Goal: Task Accomplishment & Management: Use online tool/utility

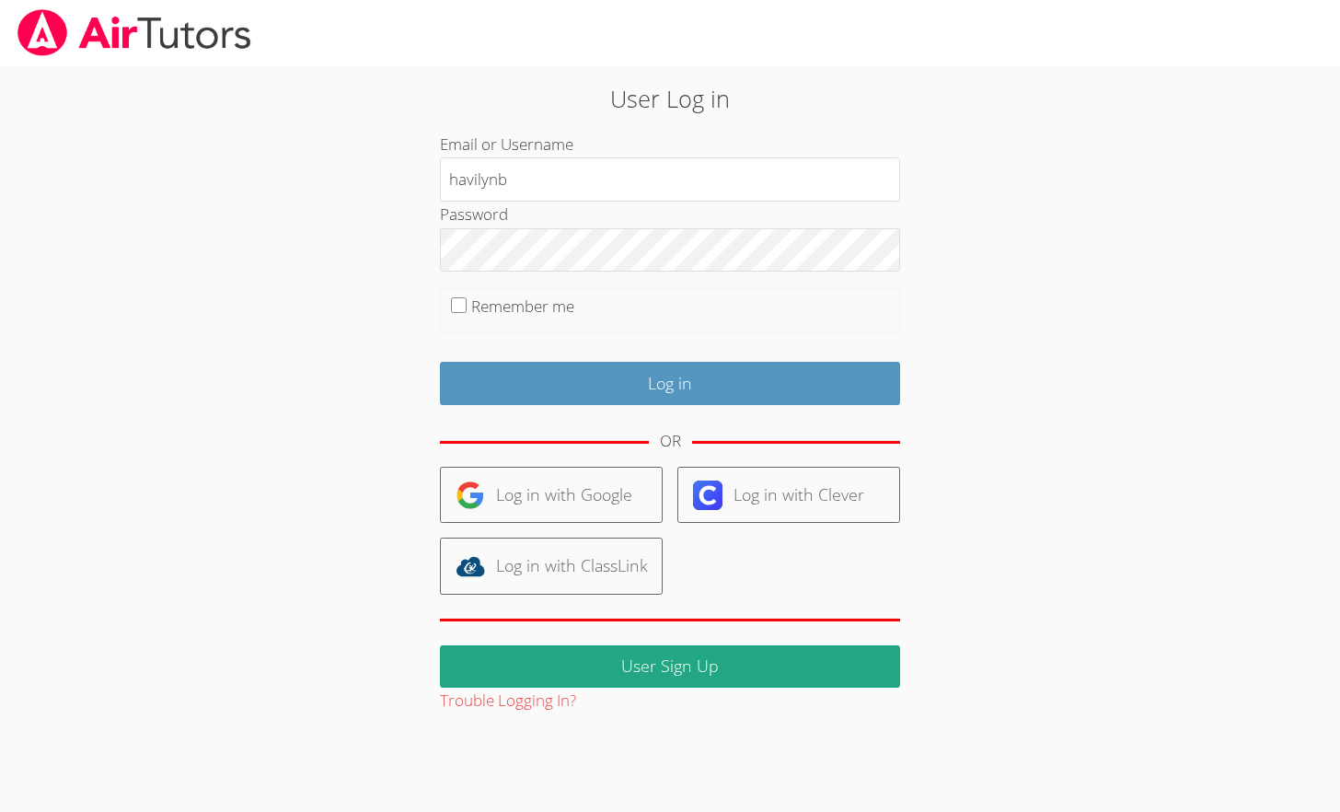
type input "havilynb"
click at [458, 303] on input "Remember me" at bounding box center [459, 305] width 16 height 16
checkbox input "true"
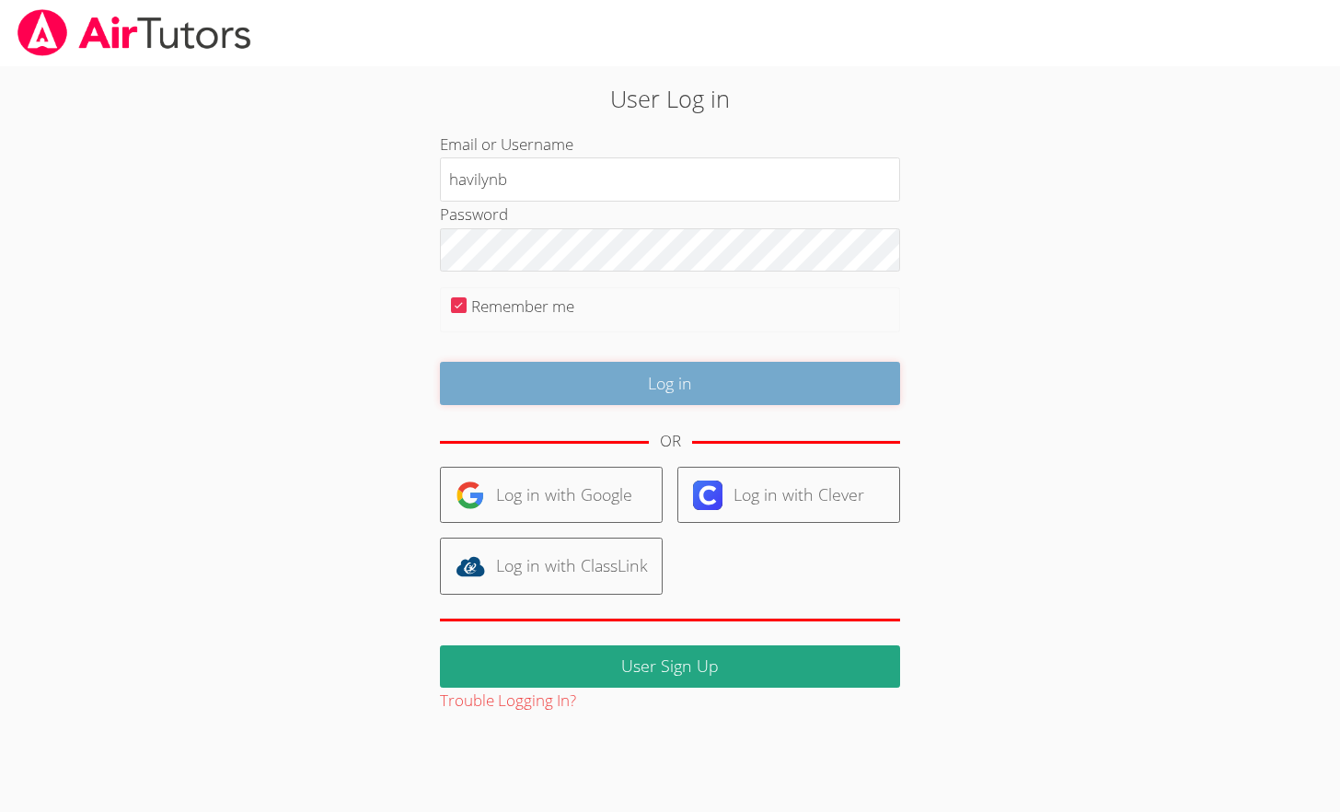
click at [604, 381] on input "Log in" at bounding box center [670, 383] width 460 height 43
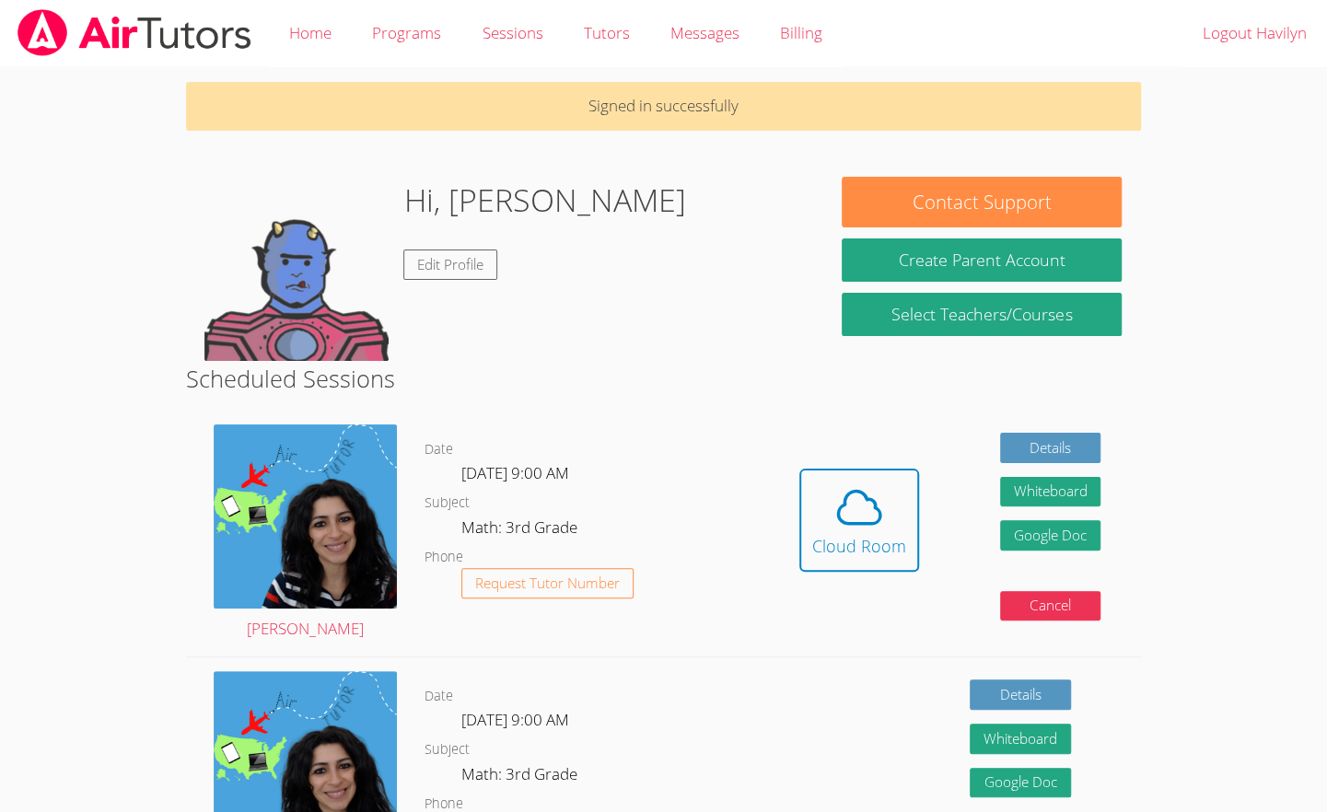
scroll to position [84, 0]
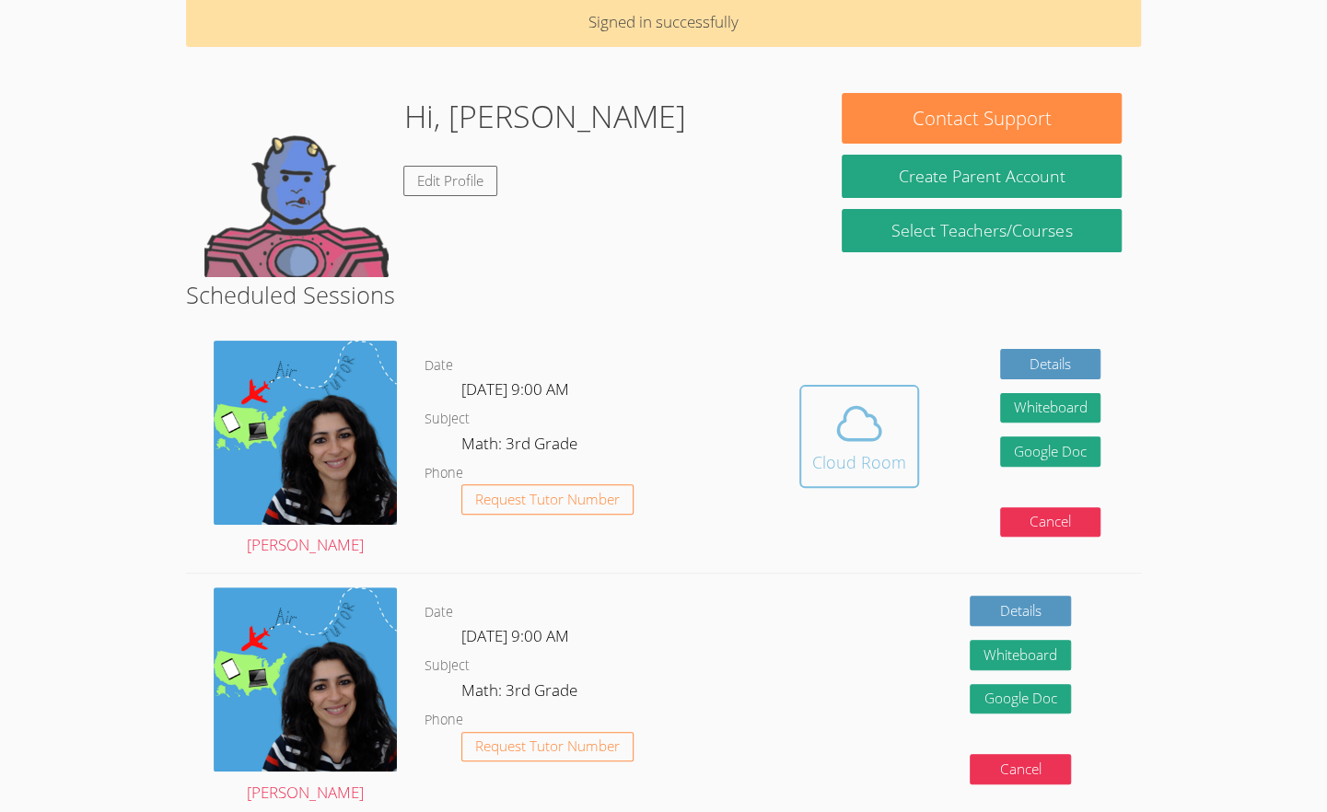
click at [852, 442] on icon at bounding box center [859, 424] width 52 height 52
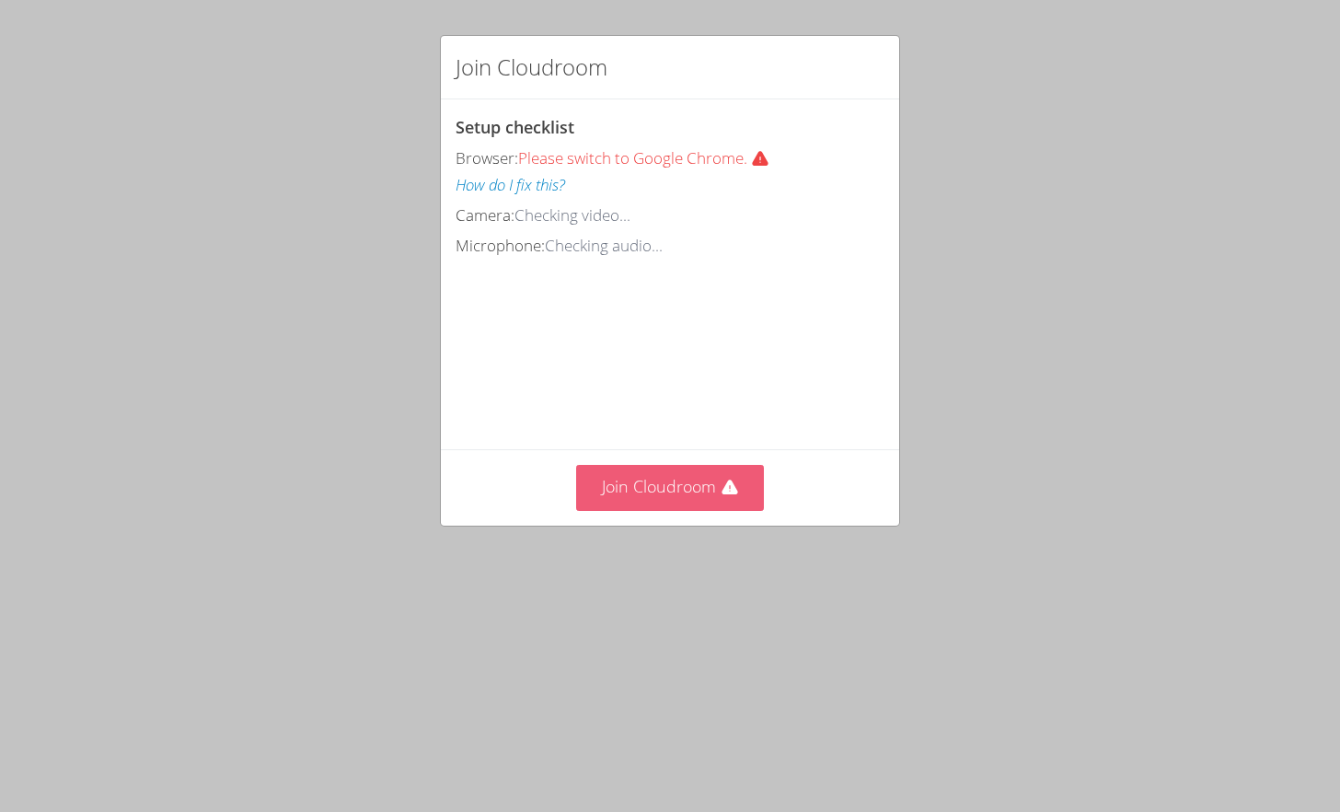
click at [680, 510] on button "Join Cloudroom" at bounding box center [670, 487] width 189 height 45
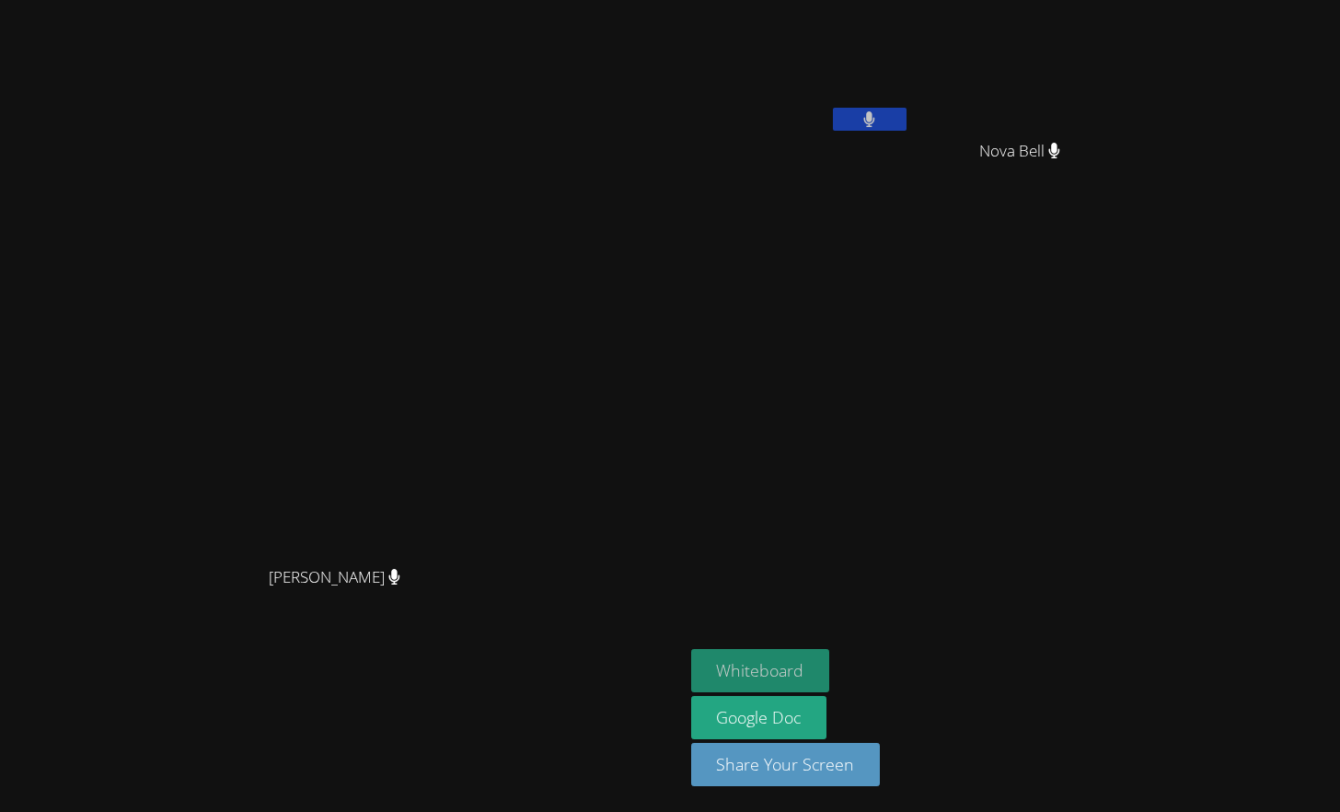
click at [830, 653] on button "Whiteboard" at bounding box center [760, 670] width 139 height 43
